Goal: Transaction & Acquisition: Book appointment/travel/reservation

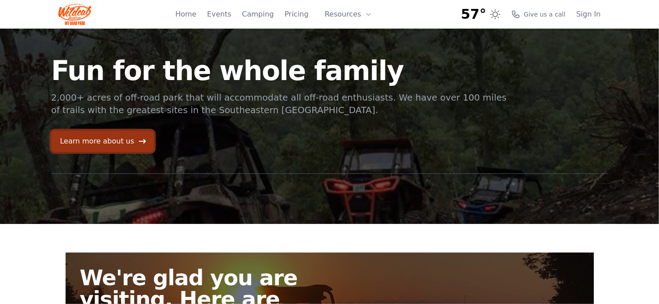
click at [115, 143] on link "Learn more about us" at bounding box center [102, 140] width 103 height 21
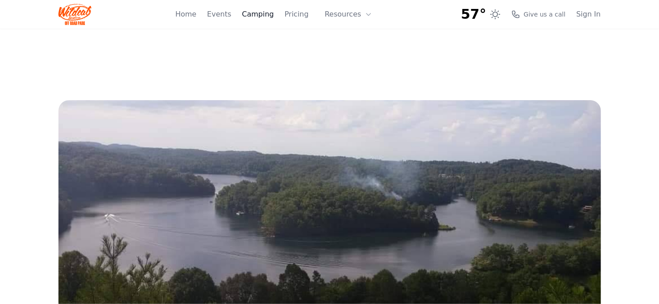
click at [264, 12] on link "Camping" at bounding box center [258, 14] width 32 height 11
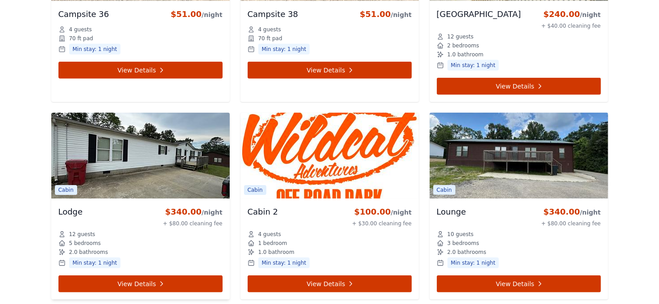
scroll to position [2767, 0]
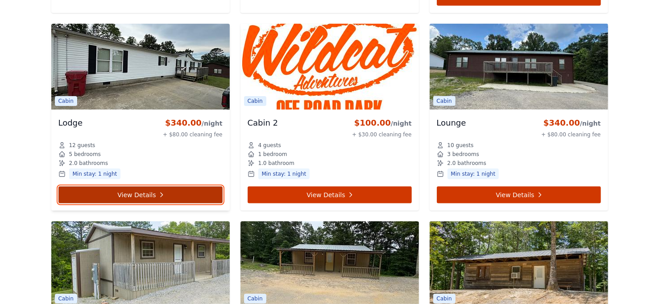
click at [129, 188] on link "View Details" at bounding box center [140, 194] width 164 height 17
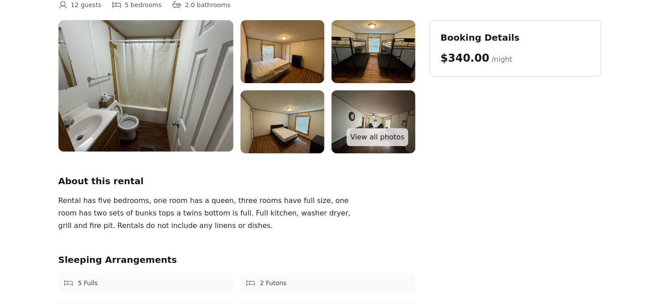
scroll to position [179, 0]
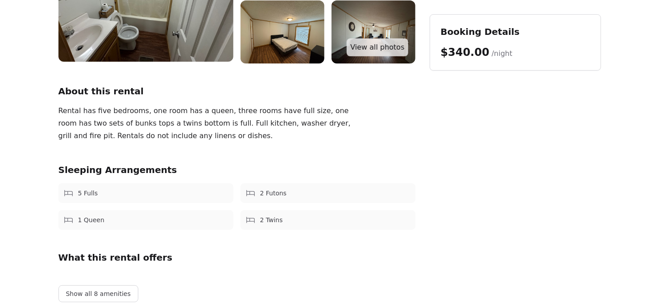
click at [85, 194] on span "5 Fulls" at bounding box center [88, 192] width 20 height 9
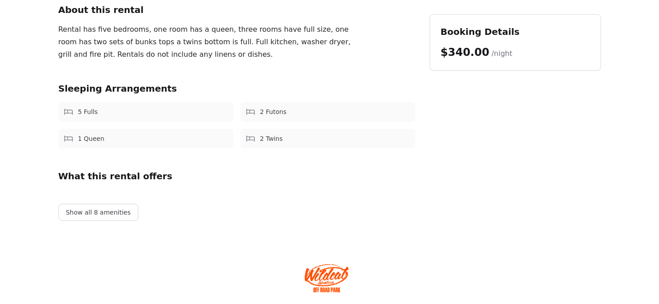
scroll to position [267, 0]
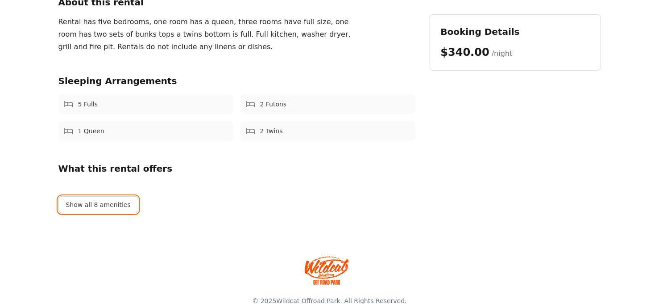
click at [113, 206] on button "Show all 8 amenities" at bounding box center [98, 204] width 80 height 17
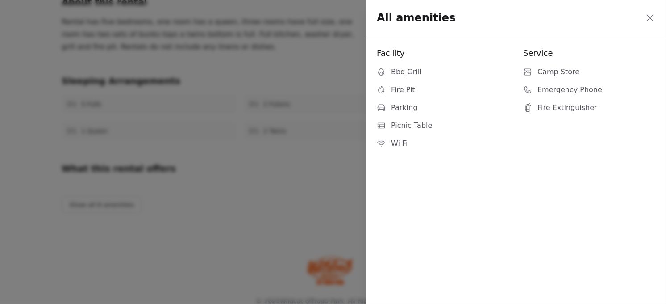
click at [649, 18] on icon at bounding box center [649, 17] width 7 height 7
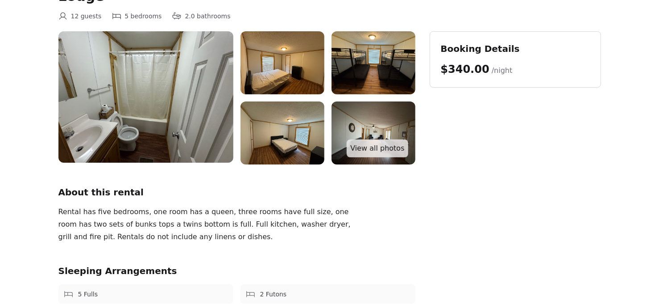
scroll to position [89, 0]
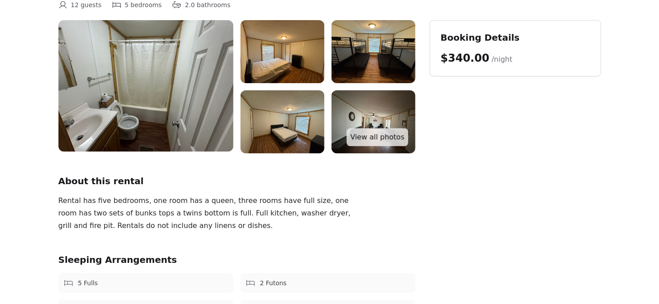
click at [279, 46] on img at bounding box center [283, 51] width 84 height 63
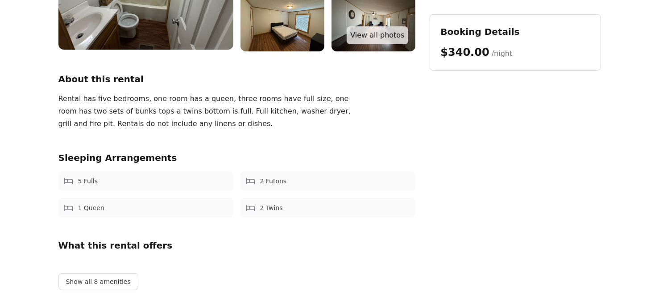
scroll to position [179, 0]
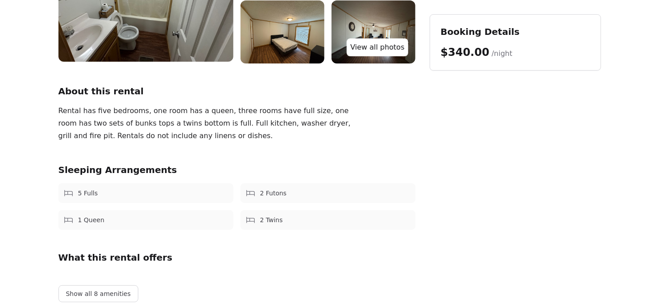
click at [371, 48] on link "View all photos" at bounding box center [377, 47] width 61 height 18
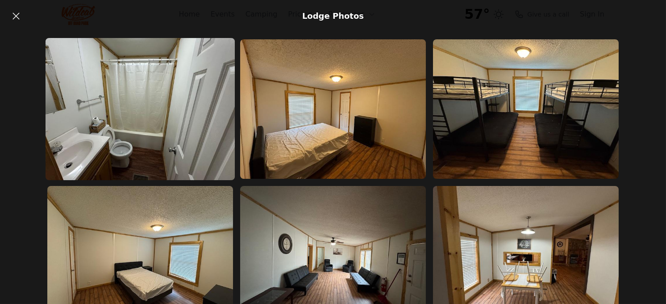
click at [158, 92] on img at bounding box center [140, 109] width 189 height 142
click at [120, 93] on img at bounding box center [140, 109] width 189 height 142
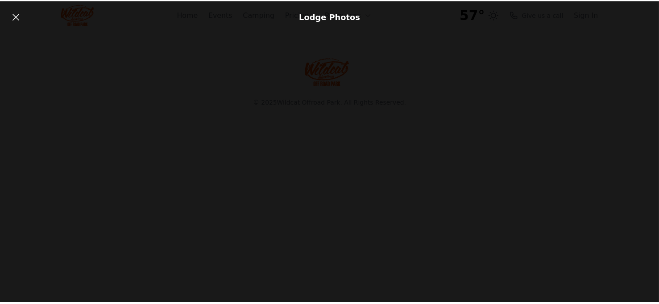
scroll to position [467, 0]
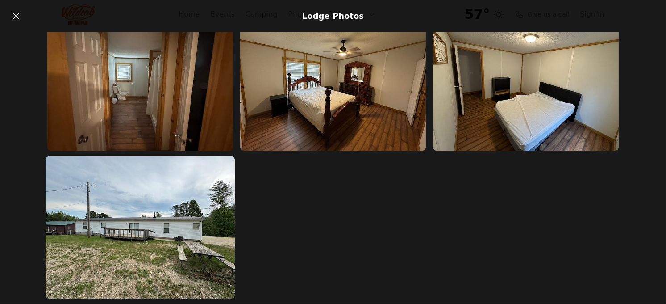
click at [154, 232] on img at bounding box center [140, 227] width 189 height 142
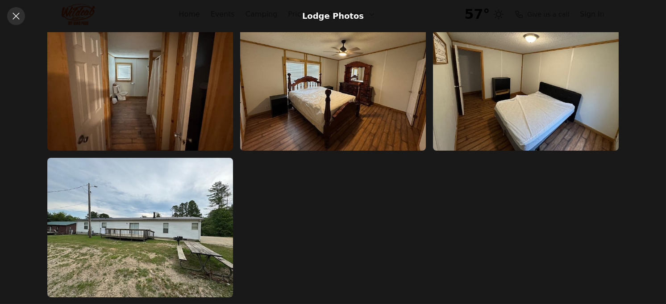
click at [11, 21] on link at bounding box center [16, 16] width 18 height 18
